Goal: Information Seeking & Learning: Learn about a topic

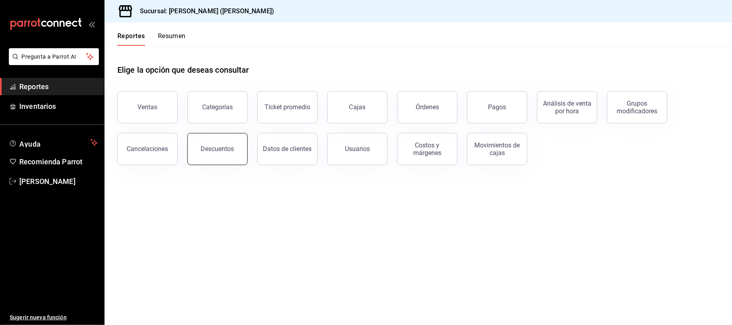
click at [205, 148] on div "Descuentos" at bounding box center [217, 149] width 33 height 8
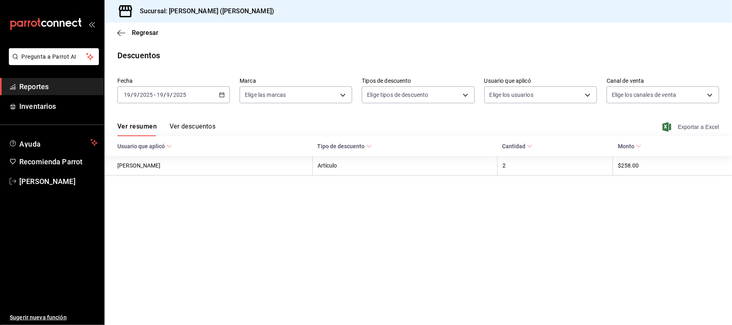
click at [686, 125] on span "Exportar a Excel" at bounding box center [691, 127] width 55 height 10
click at [226, 95] on div "[DATE] [DATE] - [DATE] [DATE]" at bounding box center [173, 94] width 113 height 17
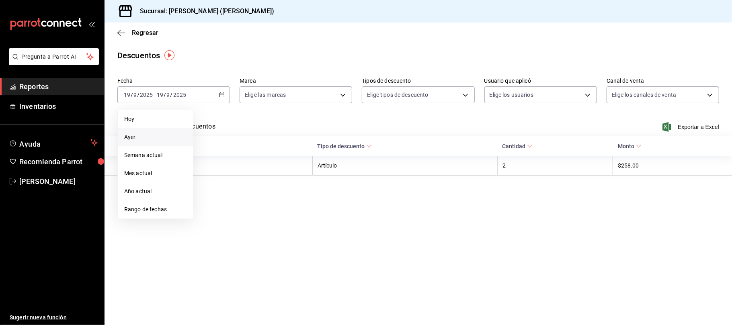
click at [182, 143] on li "Ayer" at bounding box center [155, 137] width 75 height 18
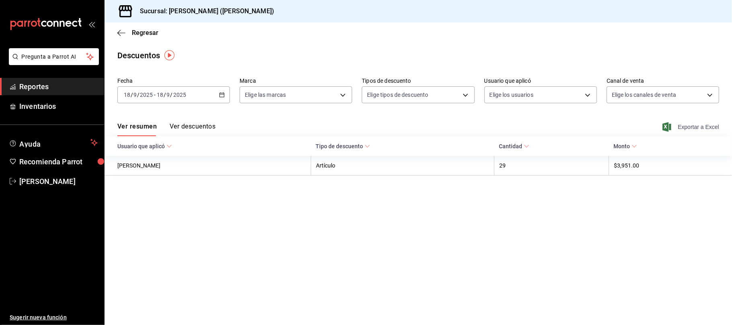
click at [692, 126] on span "Exportar a Excel" at bounding box center [691, 127] width 55 height 10
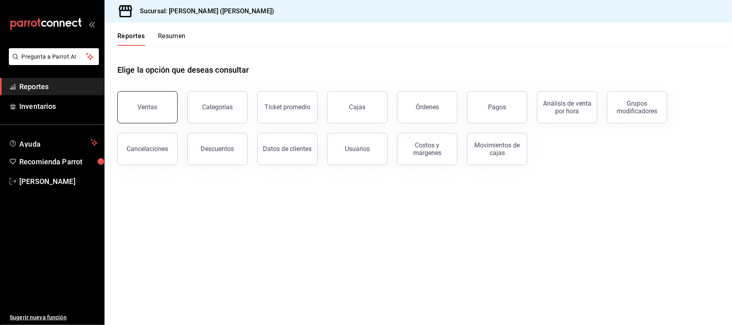
click at [164, 116] on button "Ventas" at bounding box center [147, 107] width 60 height 32
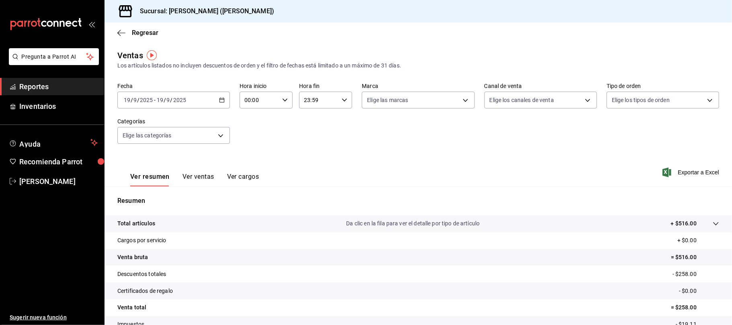
click at [221, 100] on icon "button" at bounding box center [222, 100] width 6 height 6
click at [142, 141] on span "Ayer" at bounding box center [155, 142] width 62 height 8
click at [194, 179] on button "Ver ventas" at bounding box center [199, 180] width 32 height 14
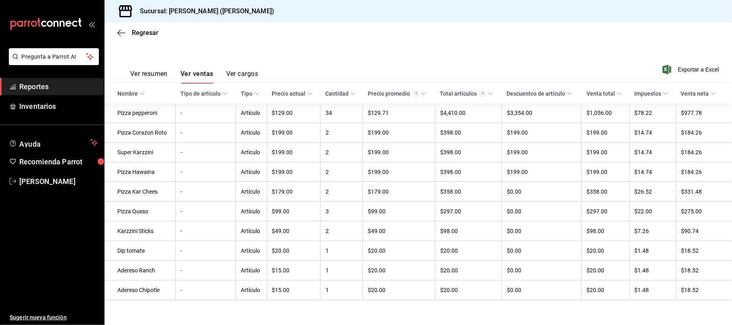
scroll to position [110, 0]
click at [152, 27] on div "Regresar" at bounding box center [419, 33] width 628 height 21
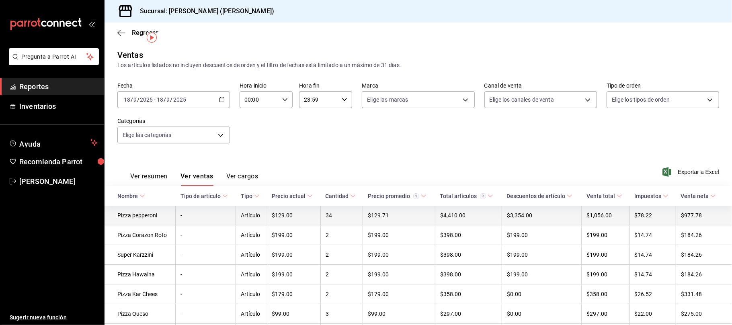
scroll to position [0, 0]
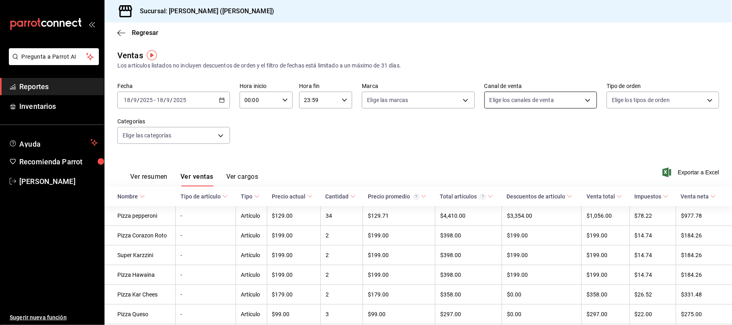
click at [546, 103] on body "Pregunta a Parrot AI Reportes Inventarios Ayuda Recomienda Parrot [PERSON_NAME]…" at bounding box center [366, 162] width 732 height 325
click at [543, 158] on span "Punto de venta" at bounding box center [544, 158] width 85 height 8
type input "PARROT"
checkbox input "true"
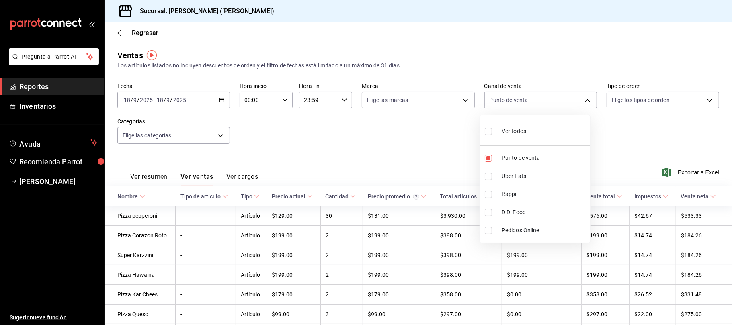
click at [362, 125] on div at bounding box center [366, 162] width 732 height 325
click at [570, 103] on body "Pregunta a Parrot AI Reportes Inventarios Ayuda Recomienda Parrot [PERSON_NAME]…" at bounding box center [366, 162] width 732 height 325
click at [548, 158] on span "Punto de venta" at bounding box center [544, 158] width 85 height 8
checkbox input "false"
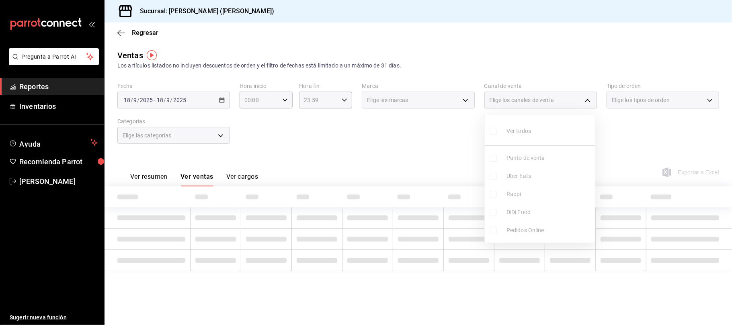
click at [540, 175] on ul "Ver todos Punto de venta Uber Eats Rappi DiDi Food Pedidos Online" at bounding box center [540, 178] width 110 height 127
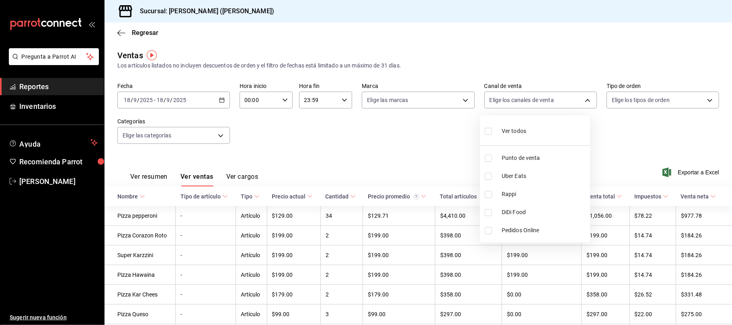
click at [539, 175] on span "Uber Eats" at bounding box center [544, 176] width 85 height 8
type input "UBER_EATS"
checkbox input "true"
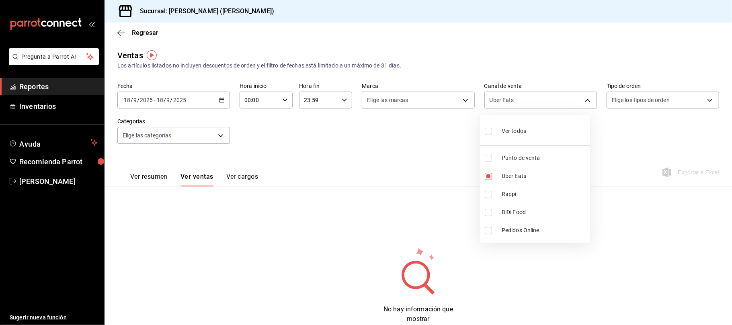
click at [528, 193] on span "Rappi" at bounding box center [544, 194] width 85 height 8
type input "UBER_EATS,RAPPI"
checkbox input "true"
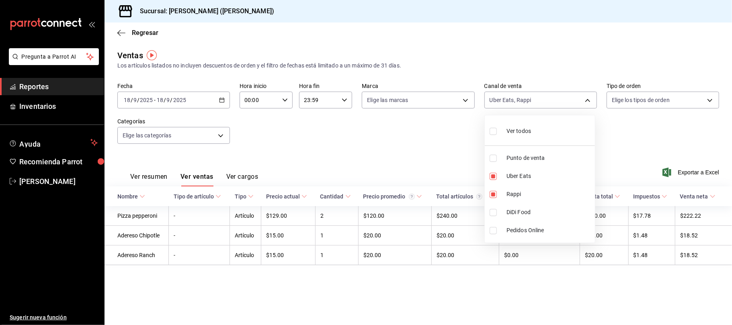
click at [520, 214] on span "DiDi Food" at bounding box center [549, 212] width 85 height 8
type input "UBER_EATS,RAPPI,DIDI_FOOD"
checkbox input "true"
click at [520, 214] on span "DiDi Food" at bounding box center [549, 212] width 85 height 8
type input "UBER_EATS,RAPPI"
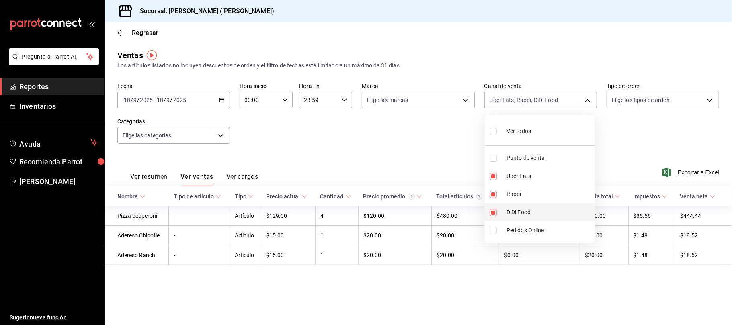
checkbox input "false"
click at [447, 158] on div at bounding box center [366, 162] width 732 height 325
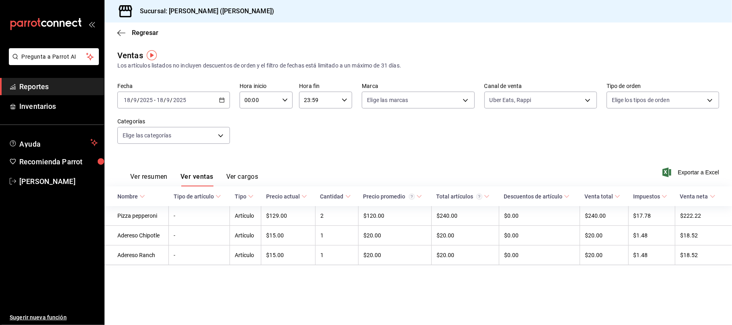
click at [165, 178] on button "Ver resumen" at bounding box center [148, 180] width 37 height 14
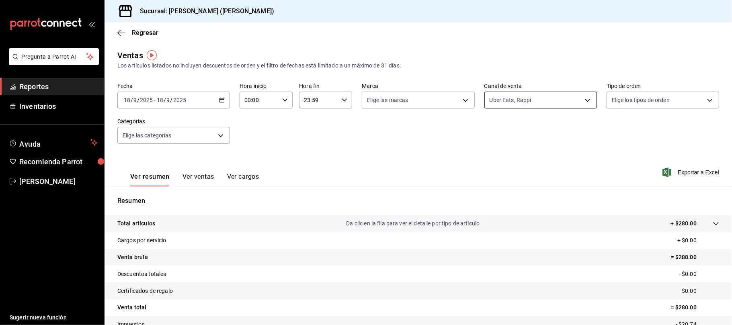
click at [541, 105] on body "Pregunta a Parrot AI Reportes Inventarios Ayuda Recomienda Parrot [PERSON_NAME]…" at bounding box center [366, 162] width 732 height 325
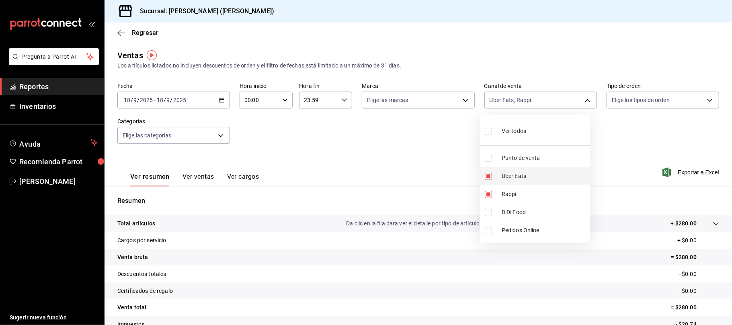
click at [535, 181] on li "Uber Eats" at bounding box center [535, 176] width 110 height 18
type input "RAPPI"
checkbox input "false"
click at [526, 210] on span "DiDi Food" at bounding box center [544, 212] width 85 height 8
type input "RAPPI,DIDI_FOOD"
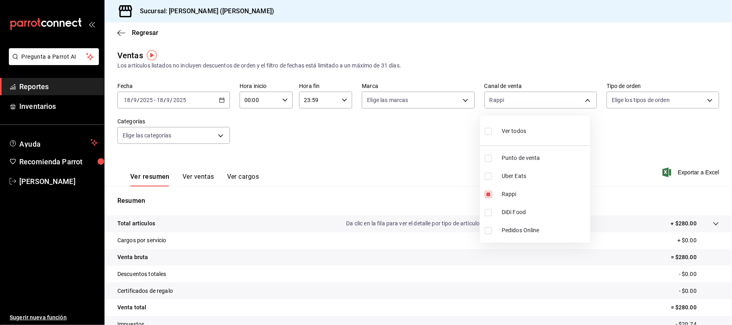
checkbox input "true"
click at [531, 195] on span "Rappi" at bounding box center [544, 194] width 85 height 8
type input "DIDI_FOOD"
checkbox input "false"
click at [436, 145] on div at bounding box center [366, 162] width 732 height 325
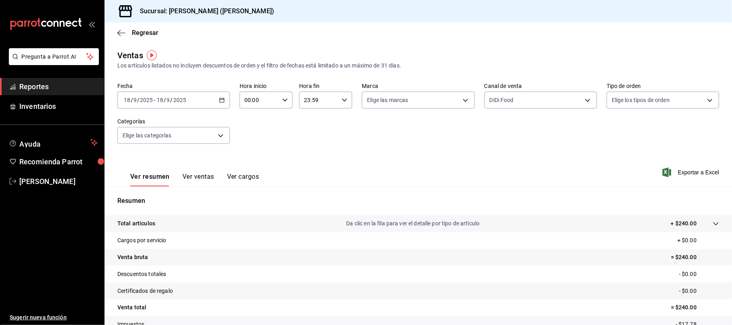
click at [531, 90] on div "DiDi Food DIDI_FOOD" at bounding box center [541, 98] width 113 height 20
click at [530, 97] on body "Pregunta a Parrot AI Reportes Inventarios Ayuda Recomienda Parrot [PERSON_NAME]…" at bounding box center [366, 162] width 732 height 325
click at [528, 216] on span "DiDi Food" at bounding box center [544, 212] width 85 height 8
checkbox input "false"
click at [411, 150] on div at bounding box center [366, 162] width 732 height 325
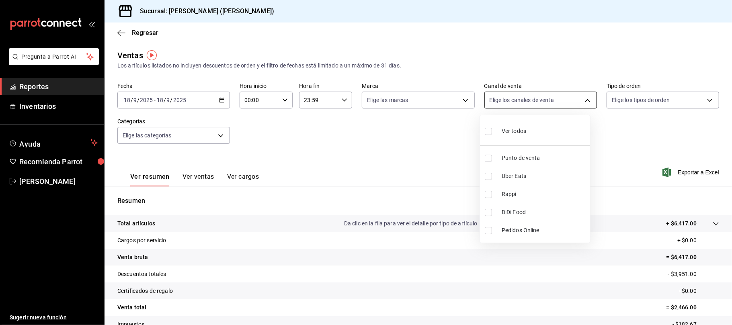
click at [495, 104] on body "Pregunta a Parrot AI Reportes Inventarios Ayuda Recomienda Parrot [PERSON_NAME]…" at bounding box center [366, 162] width 732 height 325
click at [513, 189] on li "Rappi" at bounding box center [535, 194] width 110 height 18
type input "RAPPI"
checkbox input "true"
click at [522, 210] on span "DiDi Food" at bounding box center [544, 212] width 85 height 8
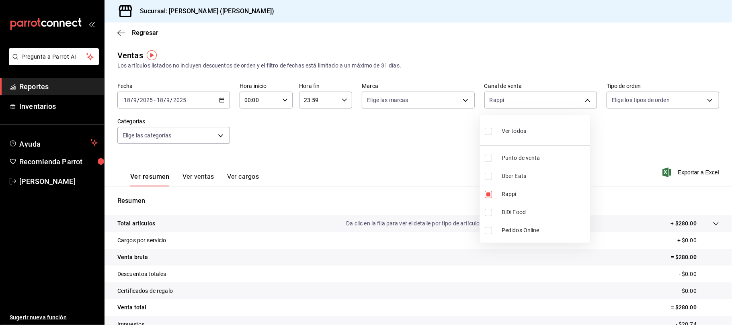
type input "RAPPI,DIDI_FOOD"
checkbox input "true"
click at [441, 171] on div at bounding box center [366, 162] width 732 height 325
click at [209, 176] on button "Ver ventas" at bounding box center [199, 180] width 32 height 14
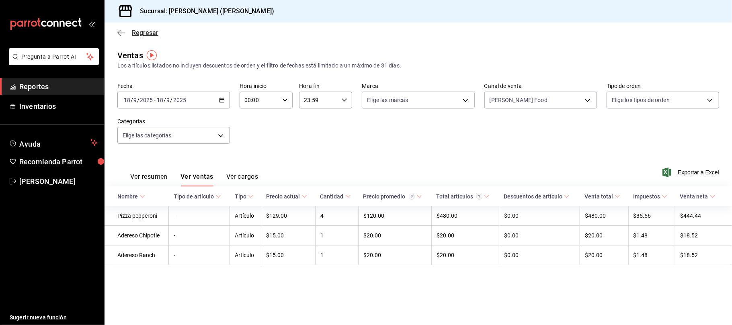
click at [150, 33] on span "Regresar" at bounding box center [145, 33] width 27 height 8
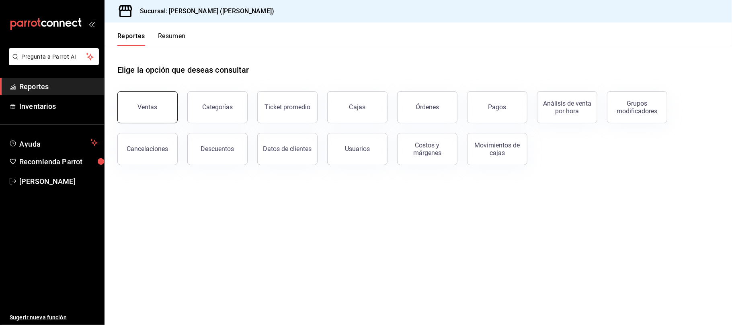
click at [150, 109] on div "Ventas" at bounding box center [148, 107] width 20 height 8
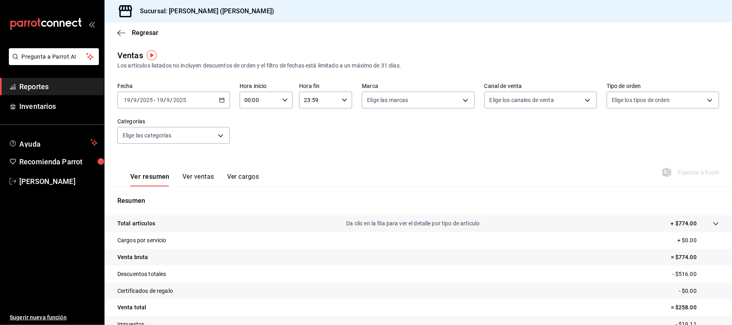
click at [205, 98] on div "[DATE] [DATE] - [DATE] [DATE]" at bounding box center [173, 100] width 113 height 17
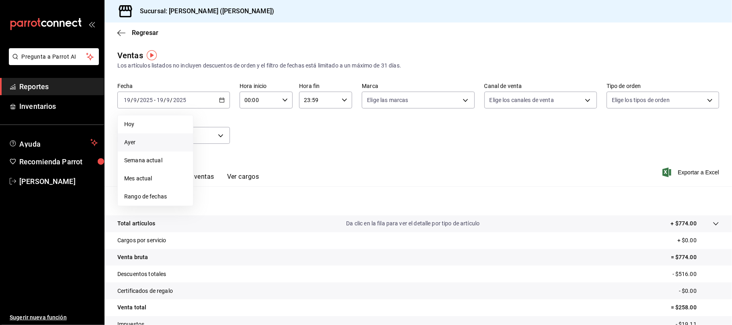
click at [161, 142] on span "Ayer" at bounding box center [155, 142] width 62 height 8
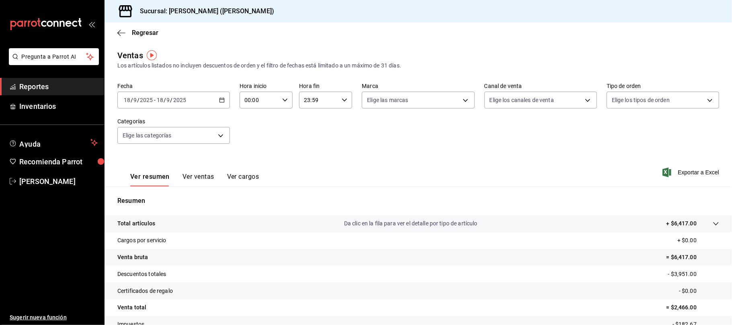
click at [196, 179] on button "Ver ventas" at bounding box center [199, 180] width 32 height 14
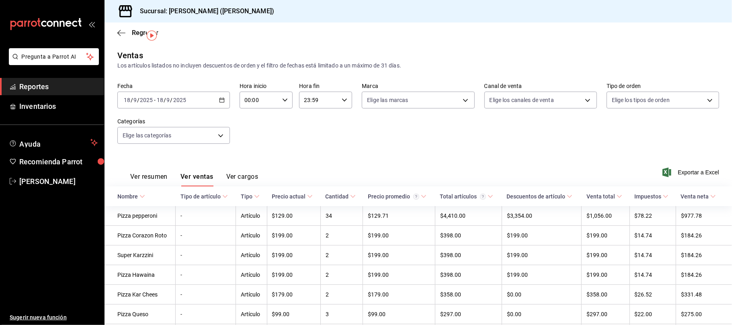
scroll to position [53, 0]
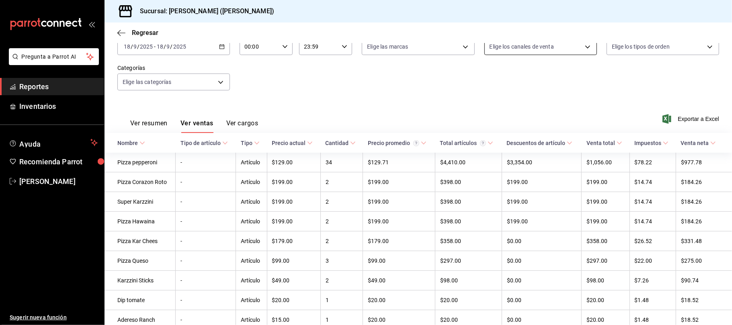
click at [550, 43] on body "Pregunta a Parrot AI Reportes Inventarios Ayuda Recomienda Parrot [PERSON_NAME]…" at bounding box center [366, 162] width 732 height 325
click at [545, 109] on li "Punto de venta" at bounding box center [535, 104] width 110 height 18
type input "PARROT"
checkbox input "true"
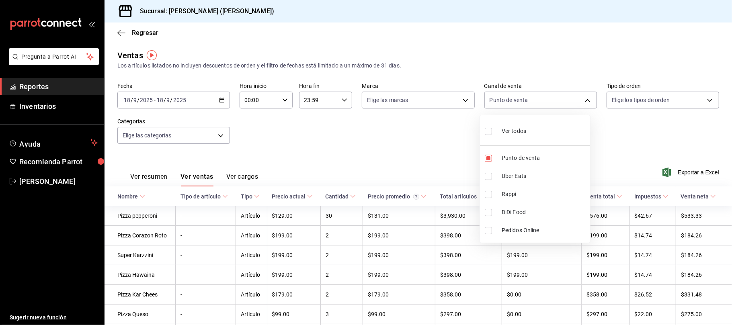
click at [372, 127] on div at bounding box center [366, 162] width 732 height 325
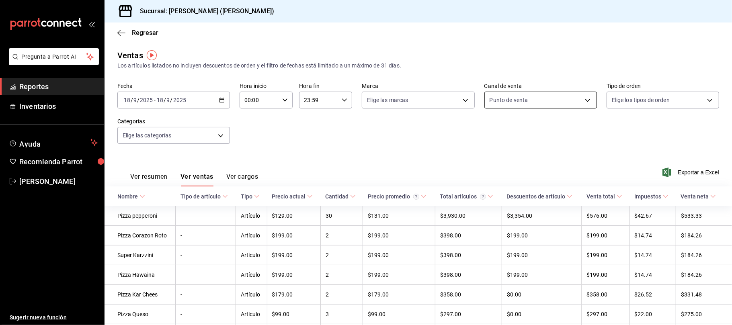
click at [529, 102] on body "Pregunta a Parrot AI Reportes Inventarios Ayuda Recomienda Parrot [PERSON_NAME]…" at bounding box center [366, 162] width 732 height 325
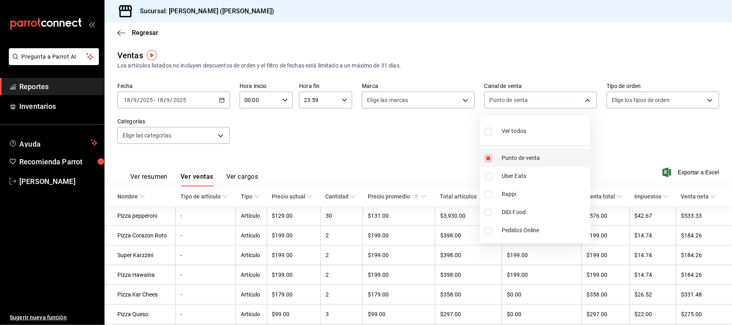
click at [527, 153] on li "Punto de venta" at bounding box center [535, 158] width 110 height 18
checkbox input "false"
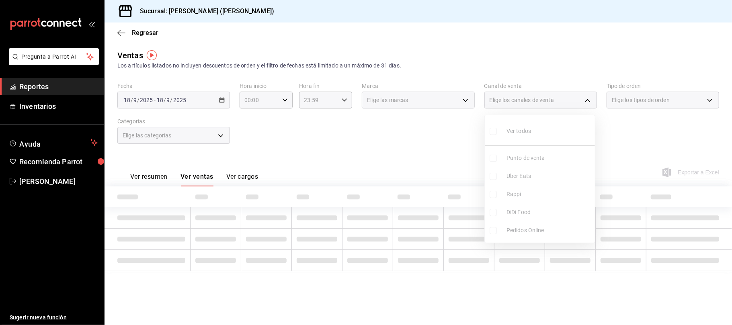
click at [523, 194] on ul "Ver todos Punto de venta Uber Eats Rappi DiDi Food Pedidos Online" at bounding box center [540, 178] width 110 height 127
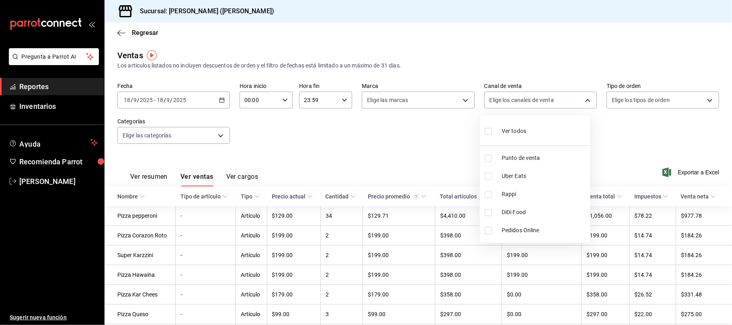
click at [523, 194] on span "Rappi" at bounding box center [544, 194] width 85 height 8
type input "RAPPI"
checkbox input "true"
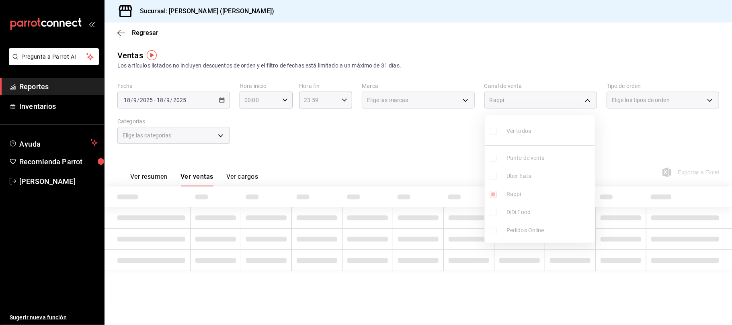
click at [525, 214] on ul "Ver todos Punto de venta Uber Eats Rappi DiDi Food Pedidos Online" at bounding box center [540, 178] width 110 height 127
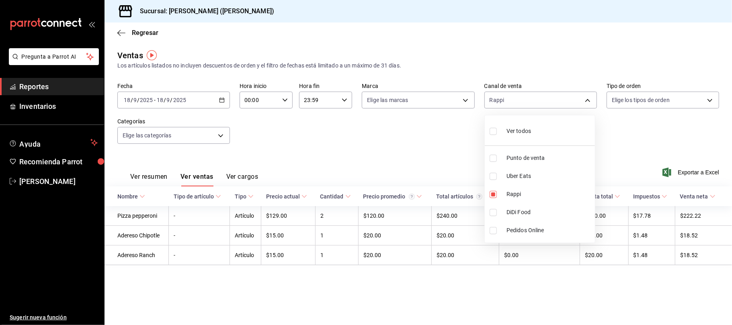
click at [525, 214] on span "DiDi Food" at bounding box center [549, 212] width 85 height 8
type input "RAPPI,DIDI_FOOD"
checkbox input "true"
click at [417, 128] on div at bounding box center [366, 162] width 732 height 325
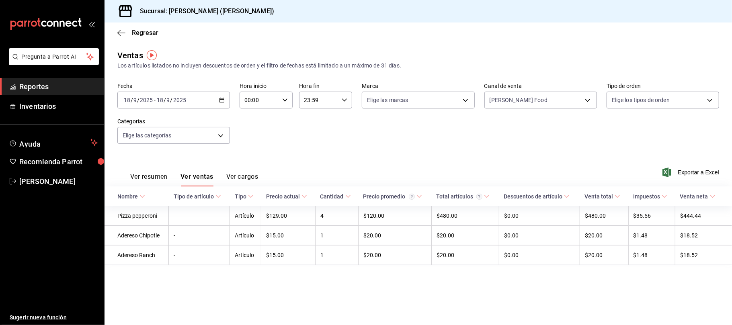
click at [140, 36] on div "Regresar" at bounding box center [419, 33] width 628 height 21
click at [145, 31] on span "Regresar" at bounding box center [145, 33] width 27 height 8
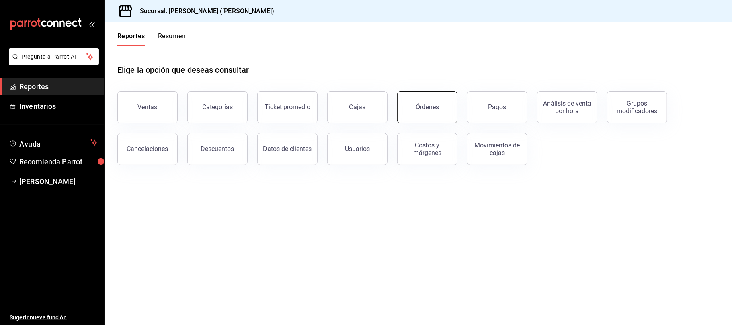
click at [449, 116] on button "Órdenes" at bounding box center [427, 107] width 60 height 32
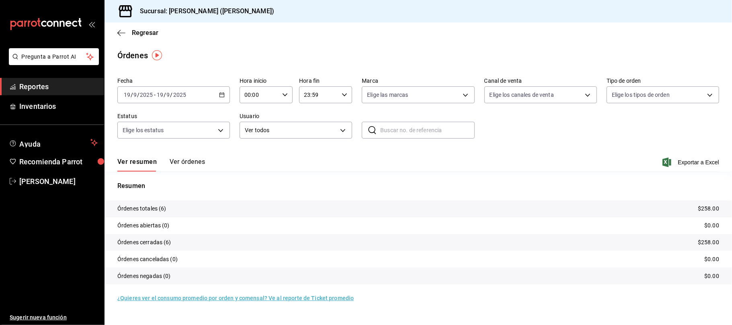
click at [204, 92] on div "[DATE] [DATE] - [DATE] [DATE]" at bounding box center [173, 94] width 113 height 17
click at [144, 137] on span "Ayer" at bounding box center [155, 137] width 62 height 8
click at [697, 161] on span "Exportar a Excel" at bounding box center [691, 163] width 55 height 10
click at [150, 36] on span "Regresar" at bounding box center [145, 33] width 27 height 8
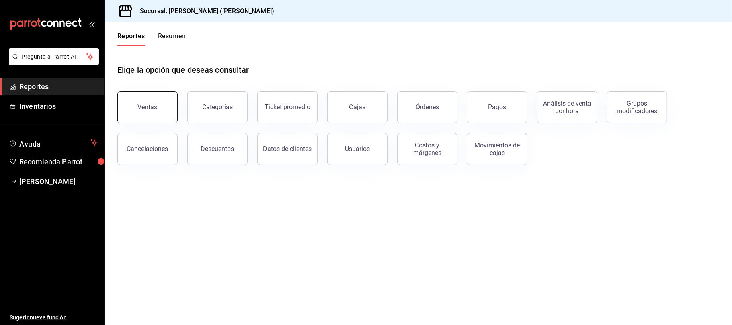
click at [156, 123] on div "Ventas Categorías Ticket promedio Cajas Órdenes Pagos Análisis de venta por hor…" at bounding box center [414, 124] width 612 height 84
click at [171, 96] on button "Ventas" at bounding box center [147, 107] width 60 height 32
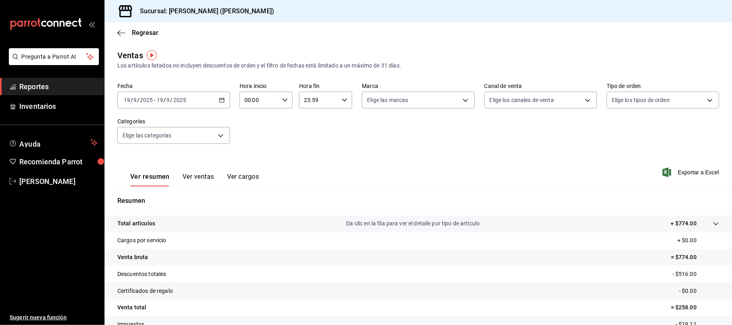
click at [208, 104] on div "[DATE] [DATE] - [DATE] [DATE]" at bounding box center [173, 100] width 113 height 17
click at [164, 135] on li "Ayer" at bounding box center [155, 143] width 75 height 18
